Goal: Task Accomplishment & Management: Complete application form

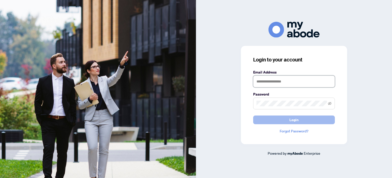
type input "**********"
click at [304, 119] on button "Login" at bounding box center [294, 119] width 82 height 9
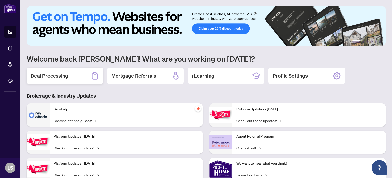
click at [60, 74] on h2 "Deal Processing" at bounding box center [50, 75] width 38 height 7
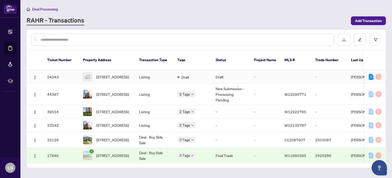
click at [134, 73] on td "[STREET_ADDRESS]" at bounding box center [107, 77] width 56 height 14
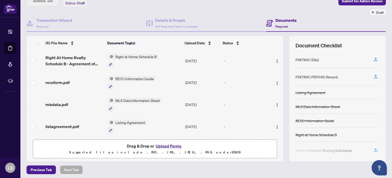
scroll to position [36, 0]
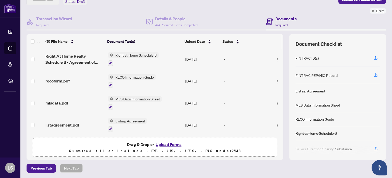
click at [175, 142] on button "Upload Forms" at bounding box center [168, 144] width 29 height 7
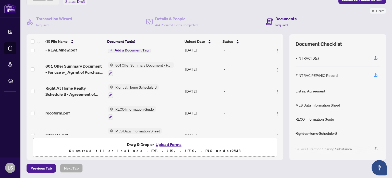
scroll to position [0, 0]
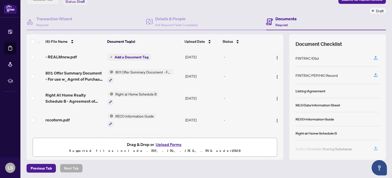
click at [130, 59] on button "Add a Document Tag" at bounding box center [129, 57] width 43 height 6
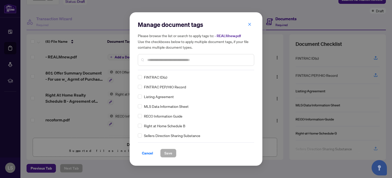
click at [161, 67] on div "Manage document tags Please browse the list or search to apply tags to: - REALM…" at bounding box center [196, 45] width 116 height 50
click at [160, 63] on div at bounding box center [196, 60] width 116 height 12
click at [160, 61] on input "text" at bounding box center [198, 60] width 103 height 6
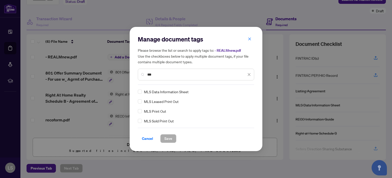
type input "***"
click at [139, 107] on div "MLS Data Information Sheet MLS Leased Print Out MLS Print Out MLS Sold Print Out" at bounding box center [196, 106] width 116 height 35
click at [169, 135] on span "Save" at bounding box center [169, 138] width 8 height 8
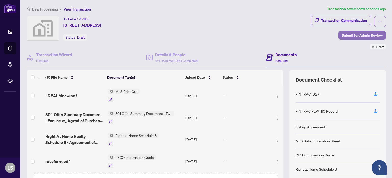
click at [369, 36] on span "Submit for Admin Review" at bounding box center [362, 35] width 41 height 8
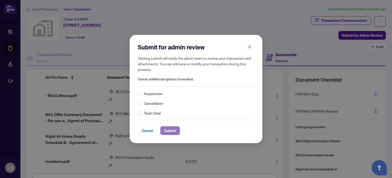
click at [173, 133] on span "Submit" at bounding box center [170, 130] width 11 height 8
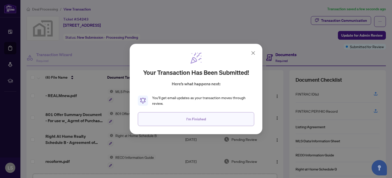
click at [219, 119] on button "I'm Finished" at bounding box center [196, 119] width 116 height 14
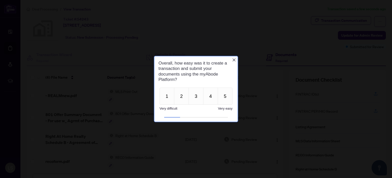
click at [235, 59] on icon "Close button" at bounding box center [234, 59] width 3 height 3
